Goal: Navigation & Orientation: Find specific page/section

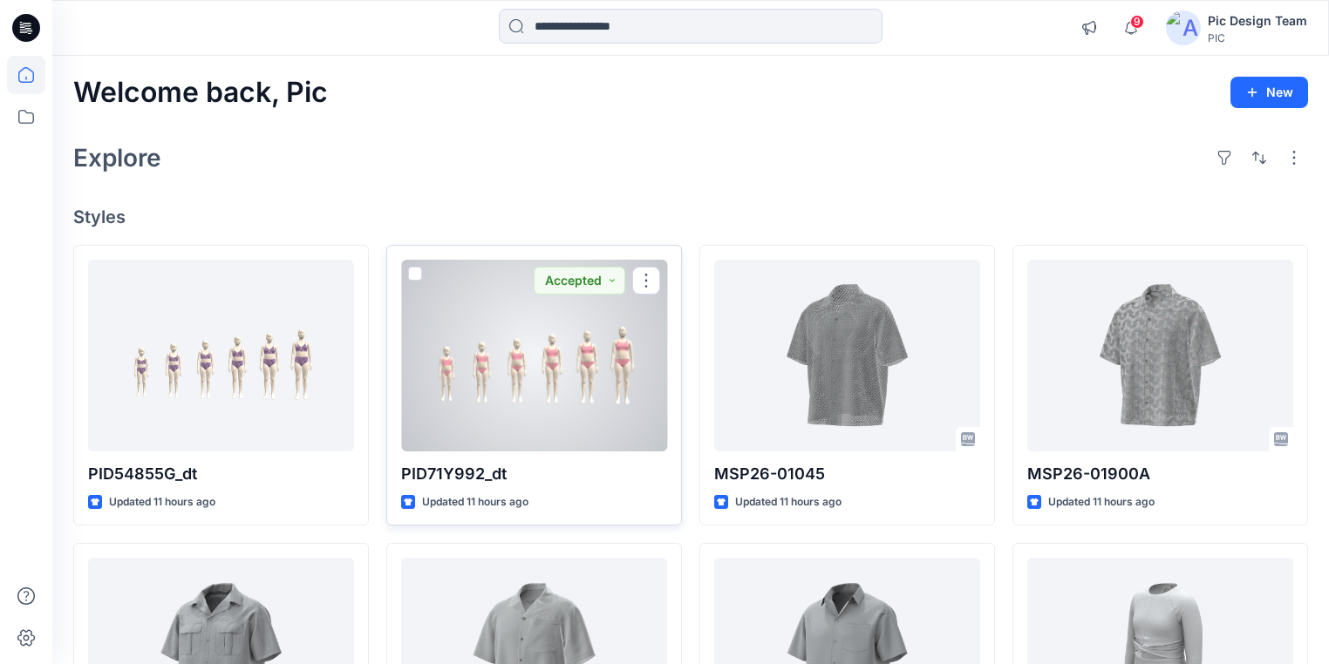
click at [477, 399] on div at bounding box center [534, 356] width 266 height 192
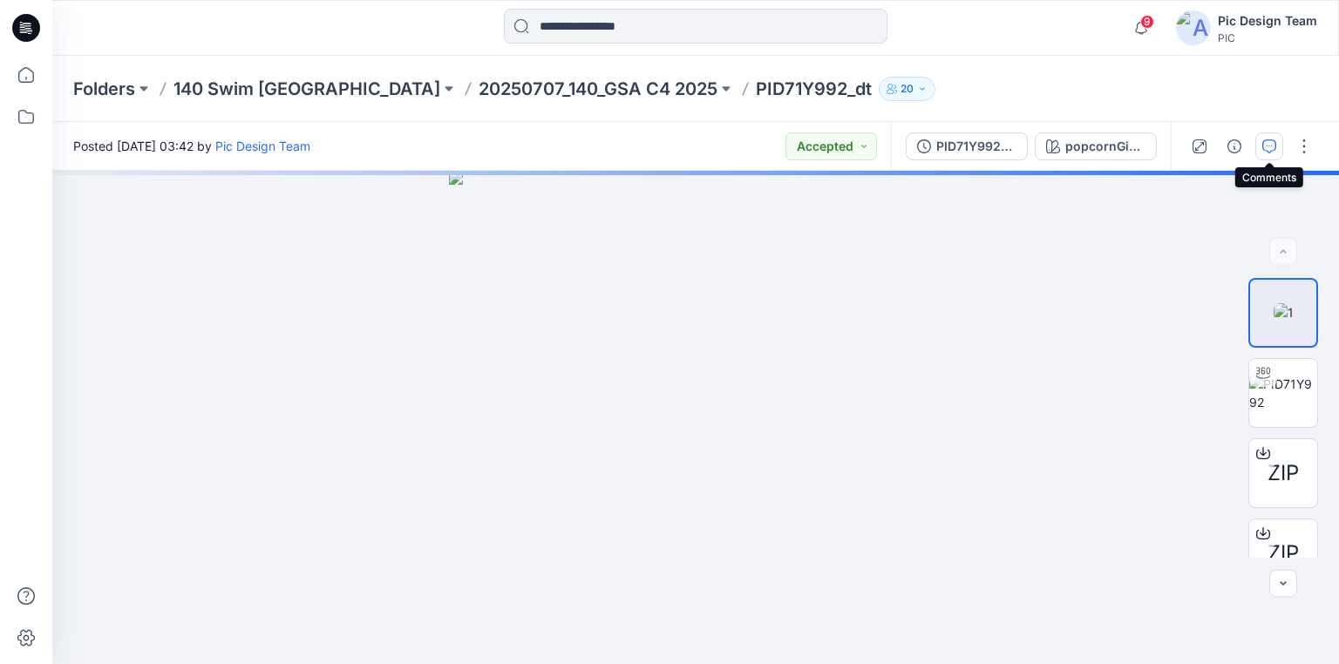
click at [1273, 146] on icon "button" at bounding box center [1269, 146] width 14 height 14
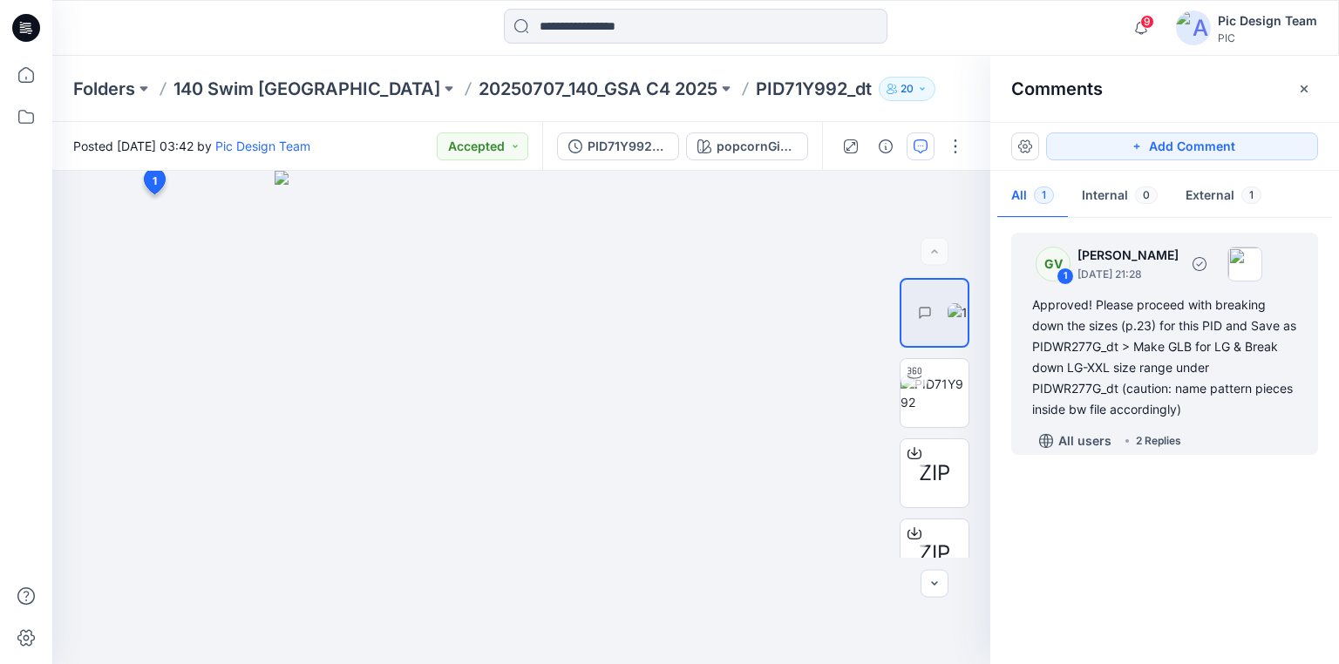
click at [1176, 439] on div "2 Replies" at bounding box center [1158, 440] width 45 height 17
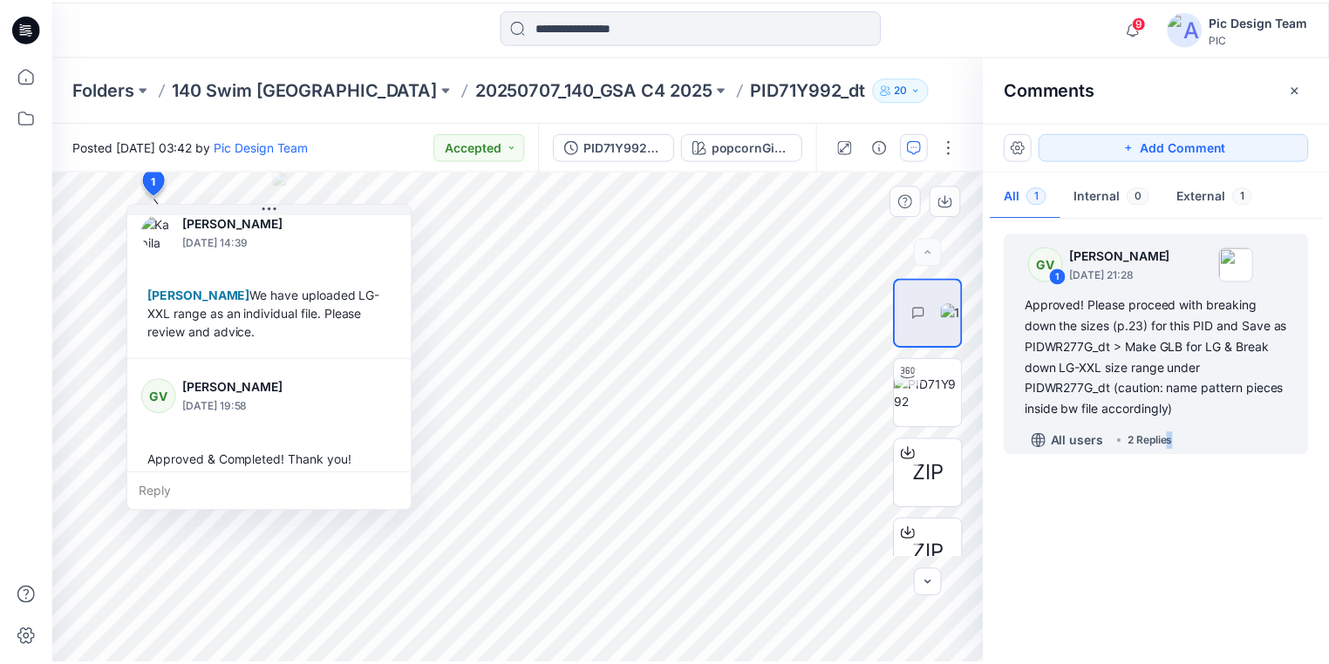
scroll to position [249, 0]
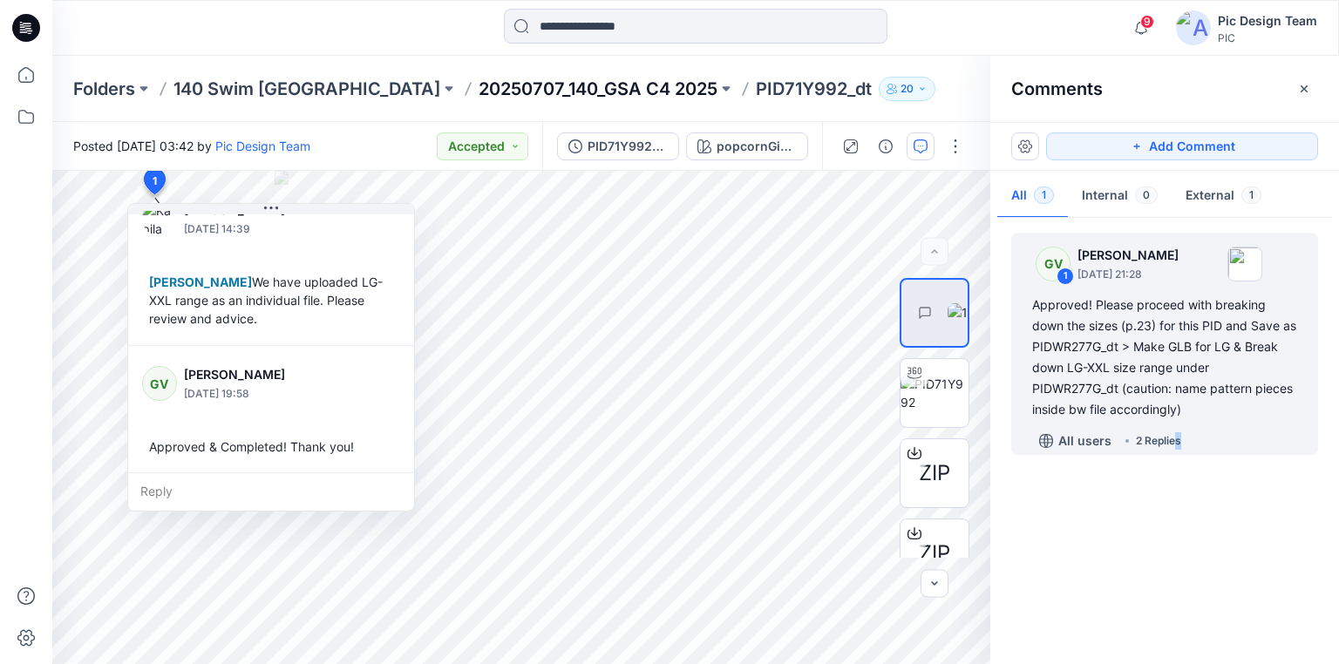
click at [479, 84] on p "20250707_140_GSA C4 2025" at bounding box center [598, 89] width 239 height 24
